Goal: Information Seeking & Learning: Learn about a topic

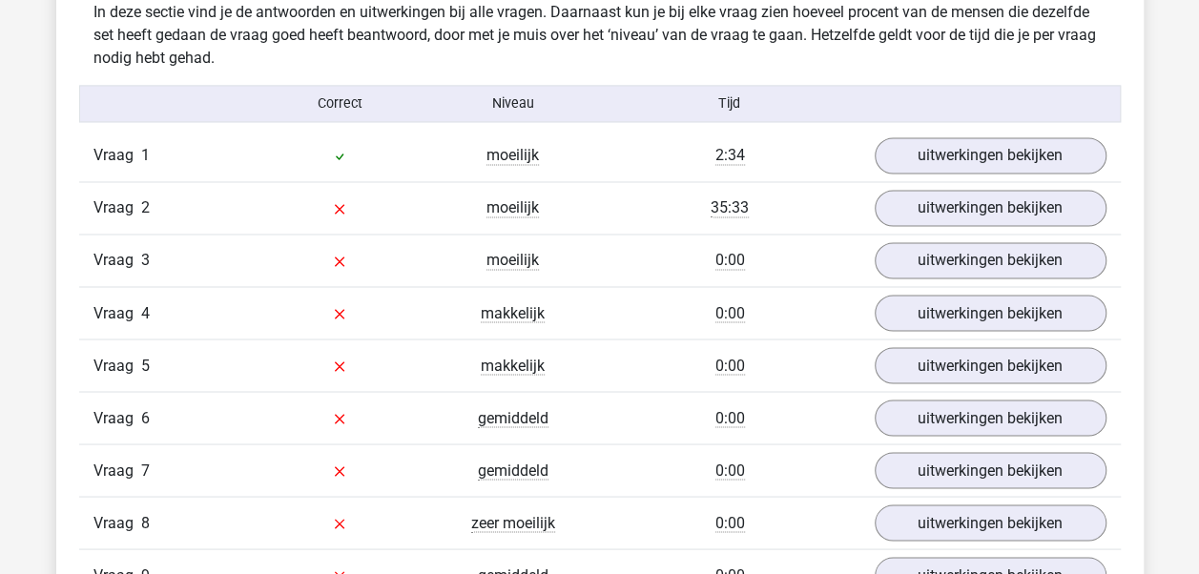
scroll to position [1526, 0]
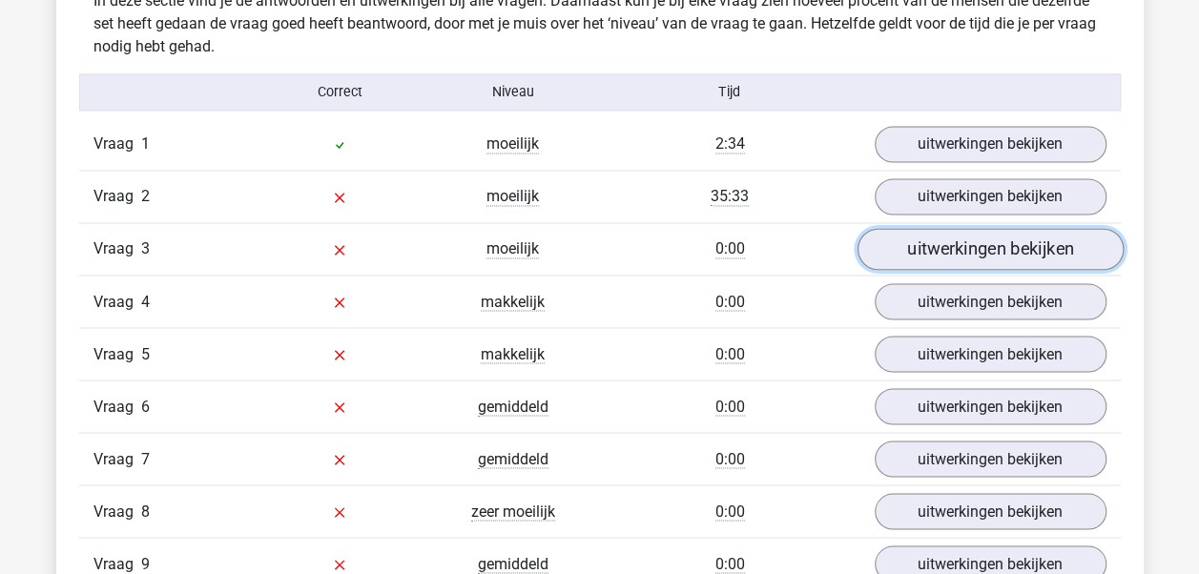
click at [943, 250] on link "uitwerkingen bekijken" at bounding box center [990, 250] width 266 height 42
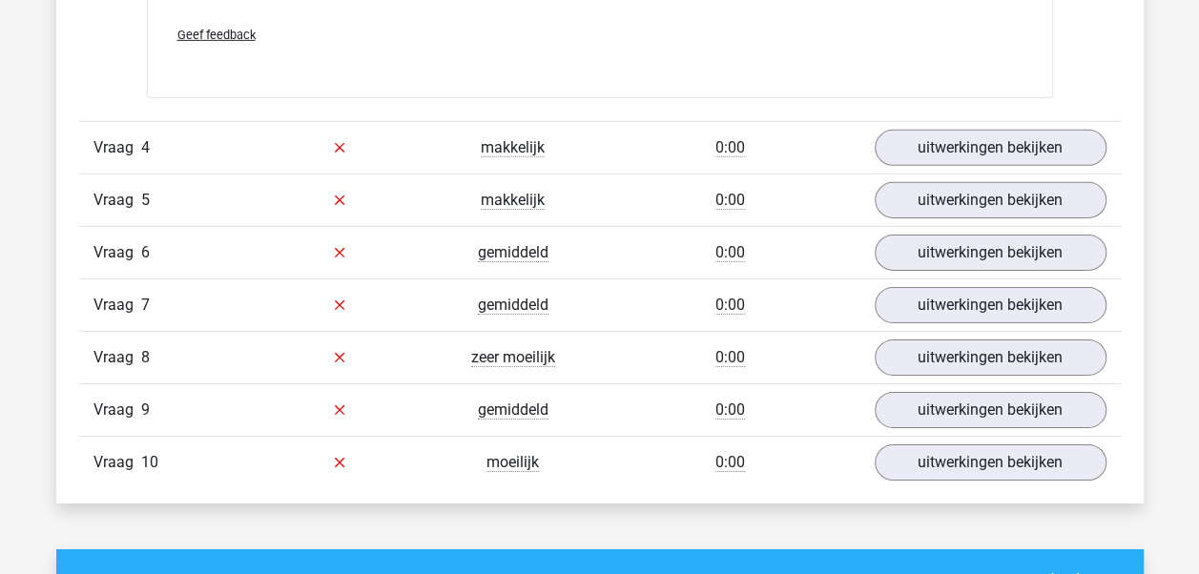
scroll to position [3053, 0]
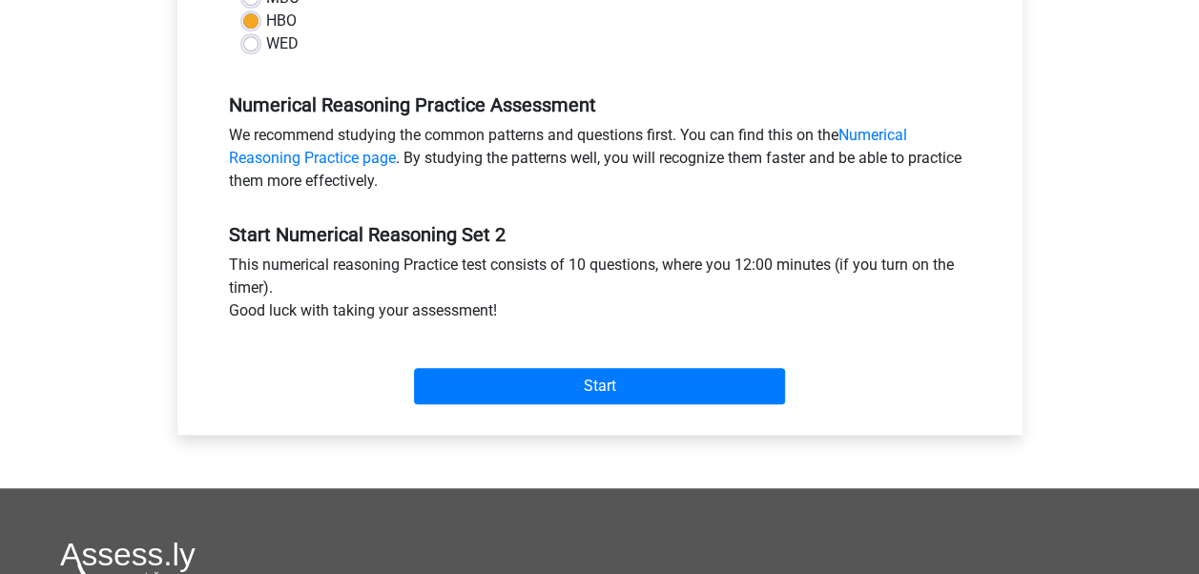
scroll to position [572, 0]
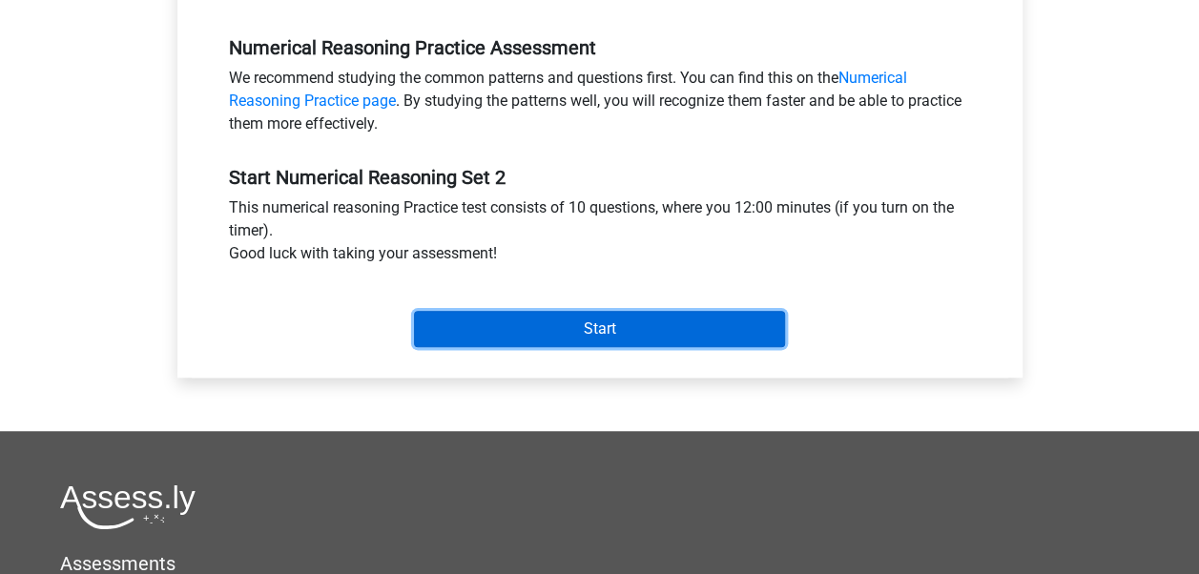
click at [674, 338] on input "Start" at bounding box center [599, 329] width 371 height 36
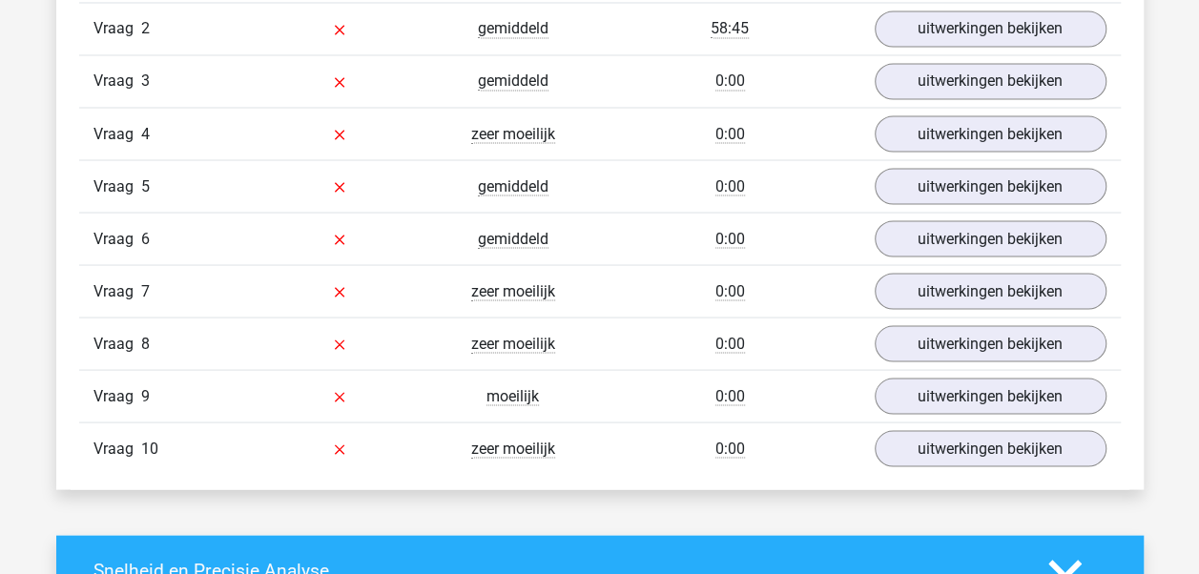
scroll to position [1717, 0]
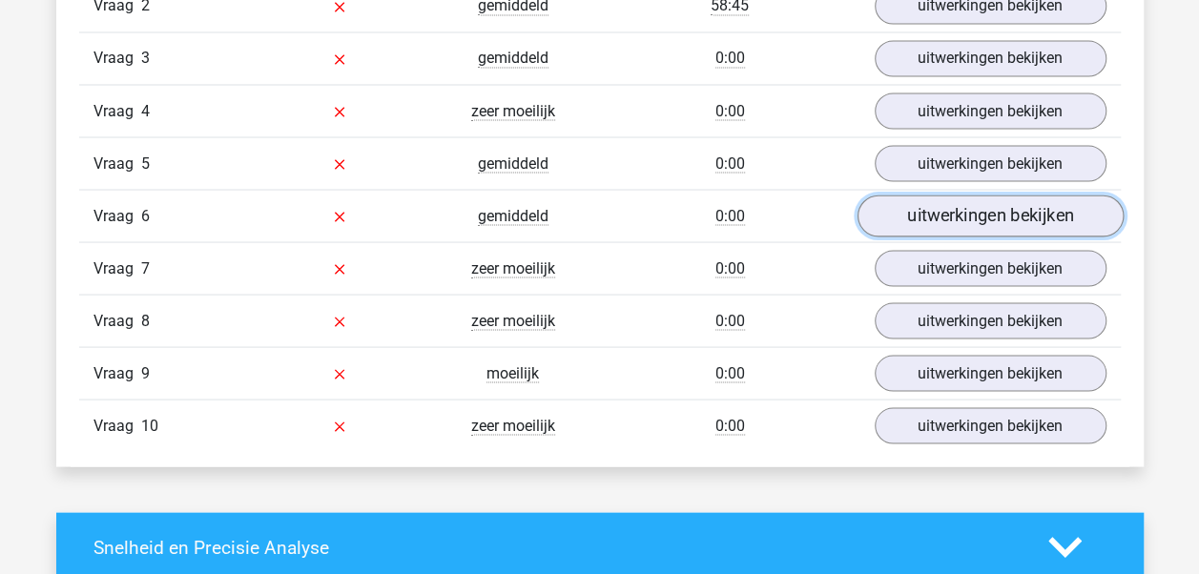
click at [1016, 205] on link "uitwerkingen bekijken" at bounding box center [990, 217] width 266 height 42
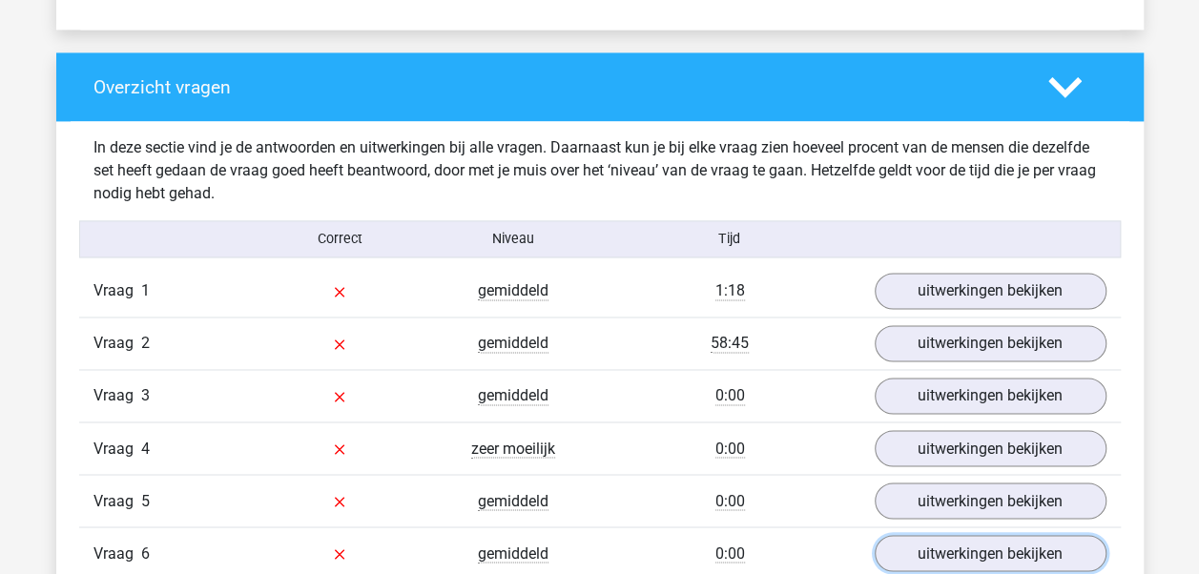
scroll to position [1336, 0]
